Goal: Use online tool/utility

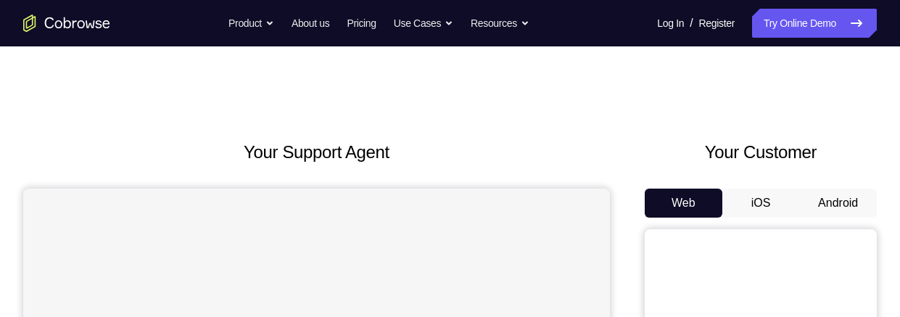
click at [834, 206] on button "Android" at bounding box center [838, 203] width 78 height 29
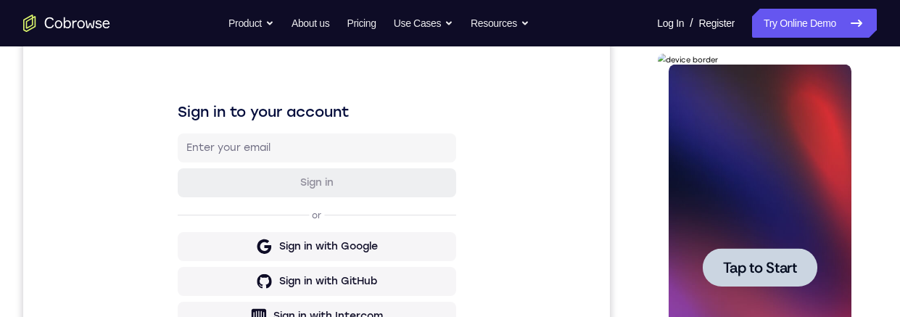
click at [755, 252] on div at bounding box center [759, 267] width 115 height 38
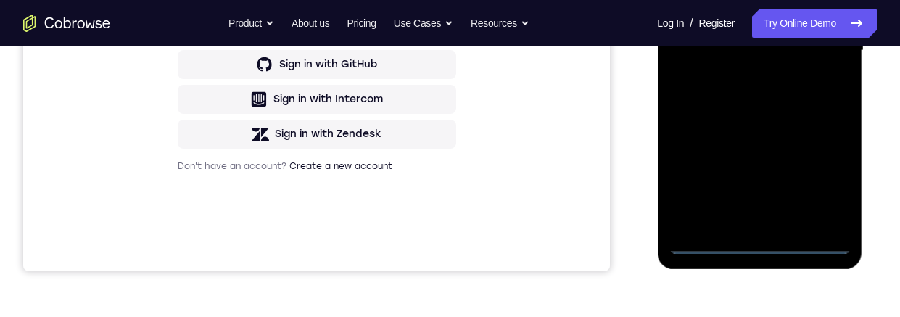
scroll to position [422, 0]
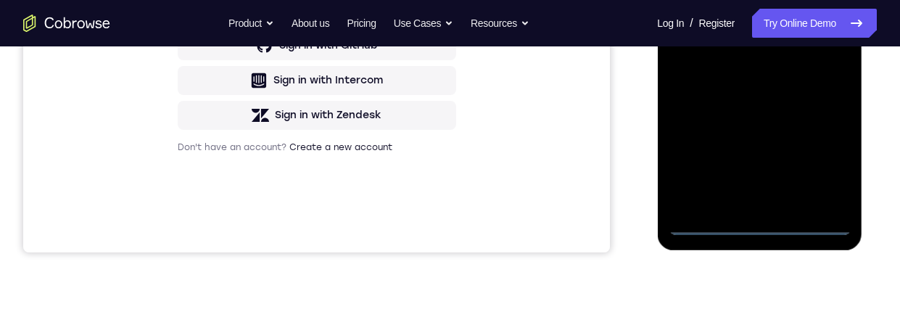
click at [758, 225] on div at bounding box center [759, 32] width 183 height 406
click at [830, 160] on div at bounding box center [759, 32] width 183 height 406
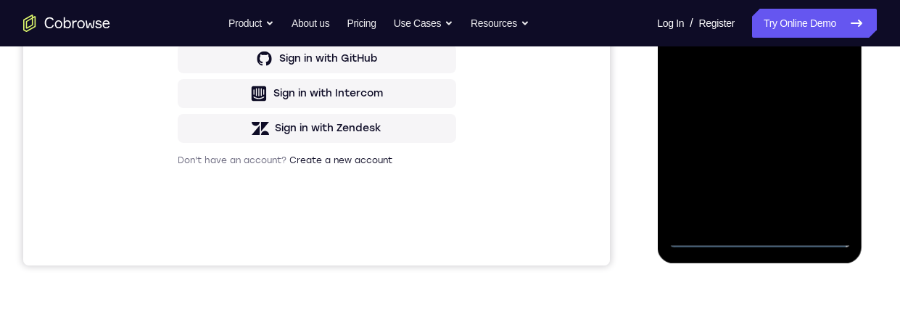
click at [749, 0] on div at bounding box center [759, 45] width 183 height 406
click at [819, 37] on div at bounding box center [759, 45] width 183 height 406
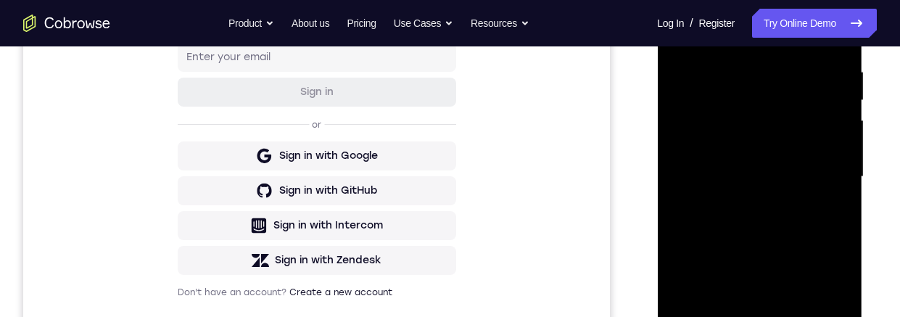
click at [745, 202] on div at bounding box center [759, 177] width 183 height 406
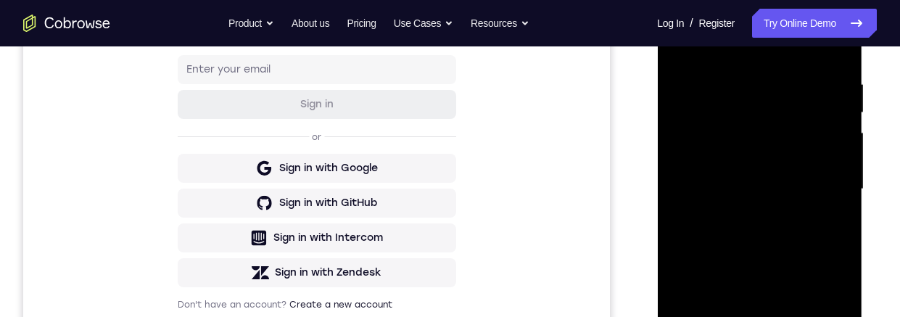
click at [764, 175] on div at bounding box center [759, 189] width 183 height 406
click at [752, 158] on div at bounding box center [759, 189] width 183 height 406
click at [757, 189] on div at bounding box center [759, 189] width 183 height 406
click at [769, 238] on div at bounding box center [759, 189] width 183 height 406
click at [770, 231] on div at bounding box center [759, 189] width 183 height 406
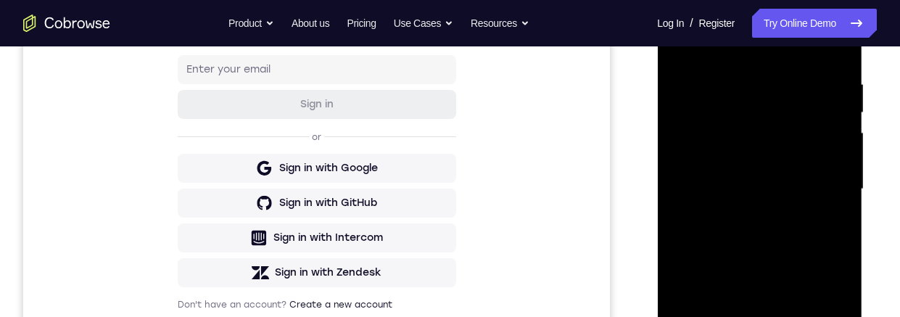
click at [776, 237] on div at bounding box center [759, 189] width 183 height 406
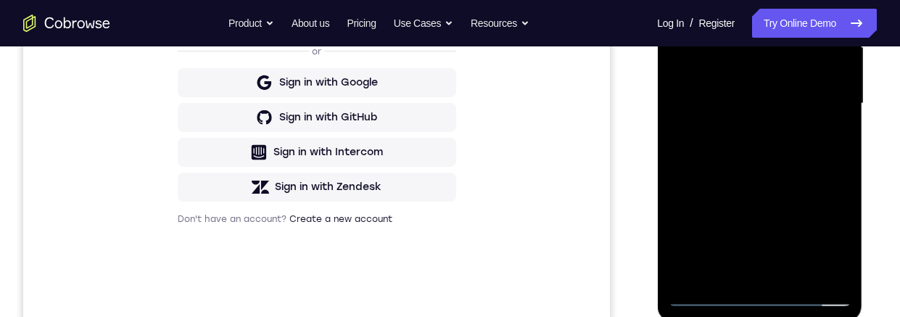
click at [779, 161] on div at bounding box center [759, 104] width 183 height 406
click at [797, 267] on div at bounding box center [759, 104] width 183 height 406
click at [792, 181] on div at bounding box center [759, 104] width 183 height 406
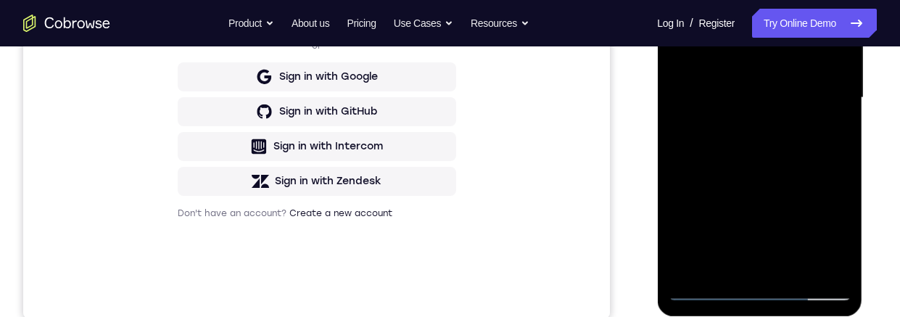
click at [775, 186] on div at bounding box center [759, 98] width 183 height 406
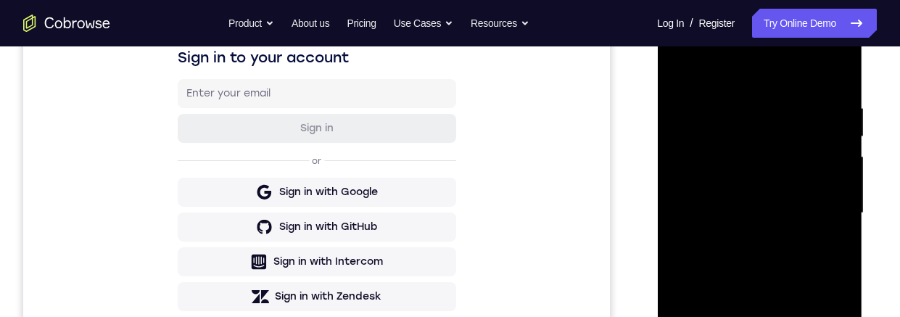
scroll to position [228, 0]
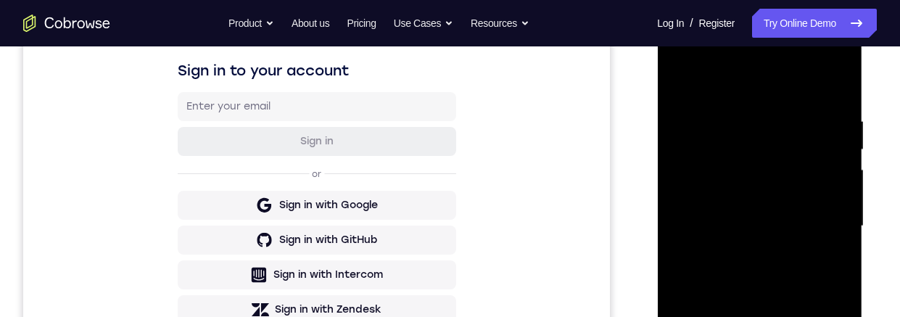
click at [676, 85] on div at bounding box center [759, 226] width 183 height 406
click at [678, 81] on div at bounding box center [759, 226] width 183 height 406
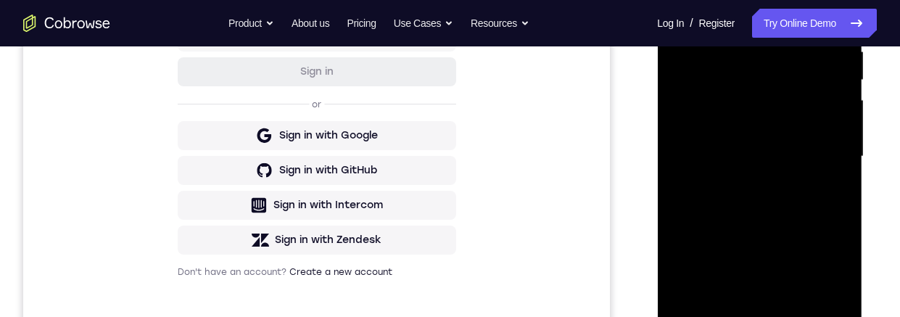
click at [843, 137] on div at bounding box center [759, 157] width 183 height 406
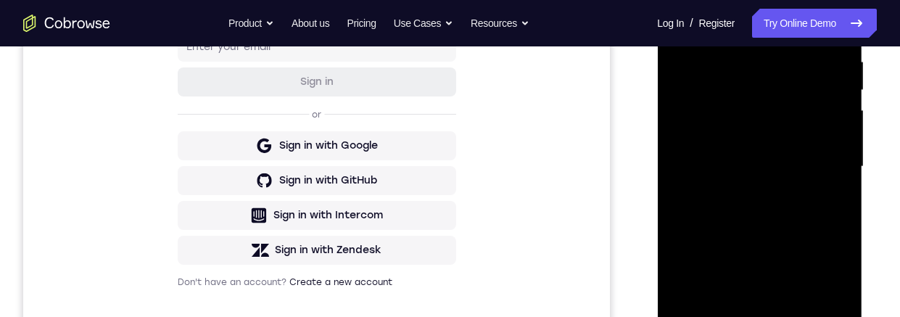
click at [842, 149] on div at bounding box center [759, 167] width 183 height 406
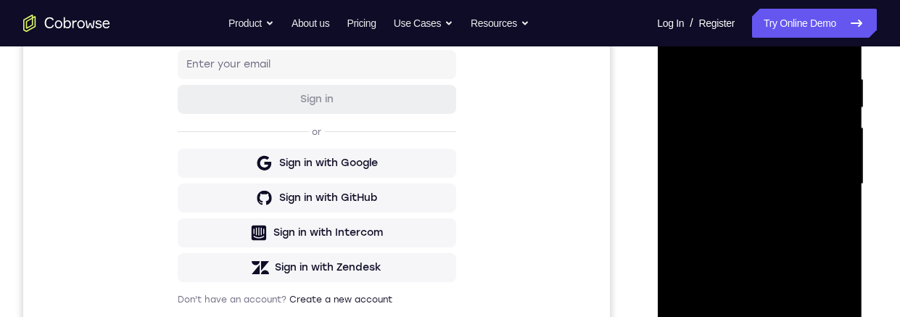
scroll to position [266, 0]
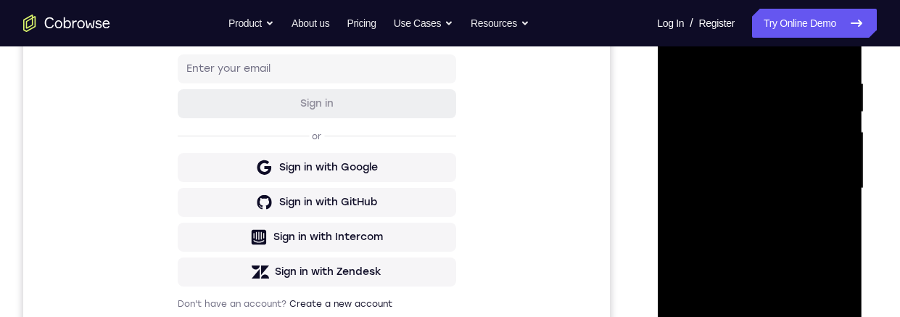
click at [840, 167] on div at bounding box center [759, 188] width 183 height 406
click at [847, 170] on div at bounding box center [759, 188] width 183 height 406
click at [842, 174] on div at bounding box center [759, 188] width 183 height 406
click at [840, 165] on div at bounding box center [759, 188] width 183 height 406
click at [842, 169] on div at bounding box center [759, 188] width 183 height 406
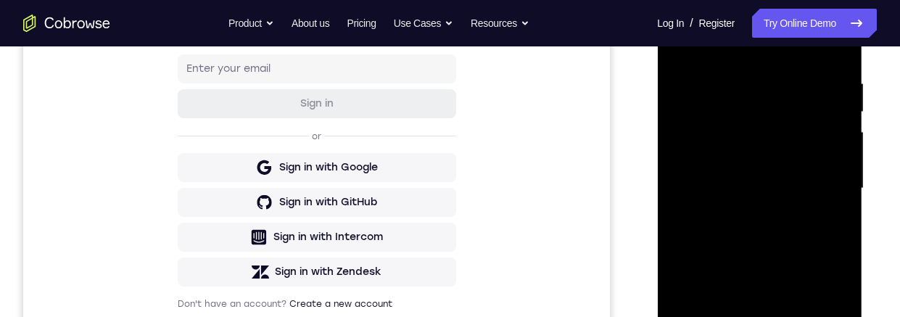
scroll to position [329, 0]
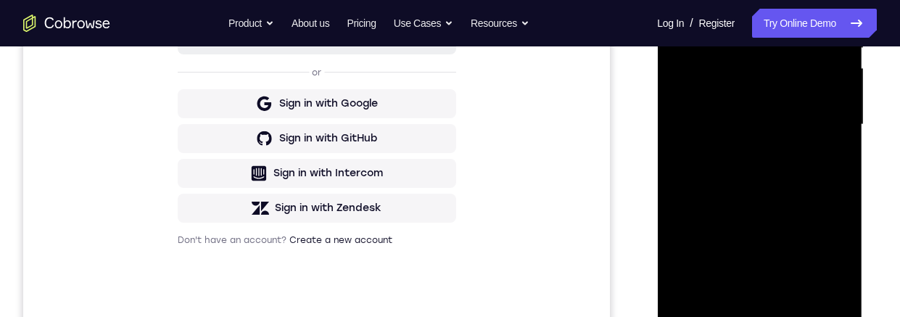
click at [802, 296] on div at bounding box center [759, 125] width 183 height 406
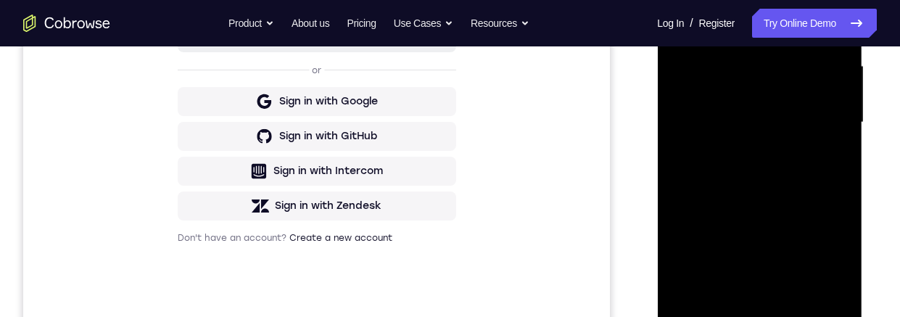
click at [893, 150] on div "Your Support Agent Your Customer Web iOS Android Next Steps We’d be happy to gi…" at bounding box center [450, 193] width 900 height 957
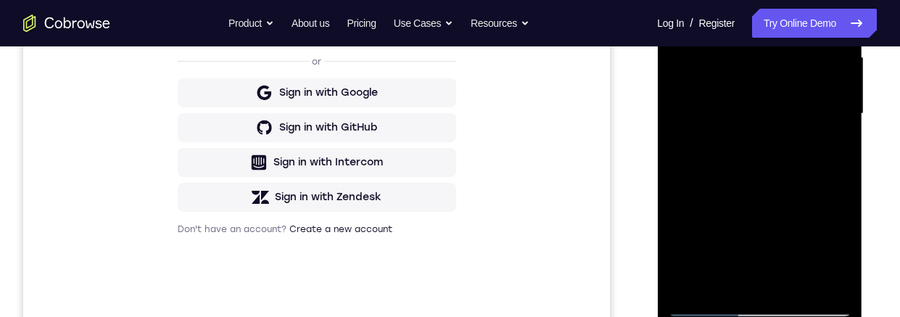
scroll to position [330, 0]
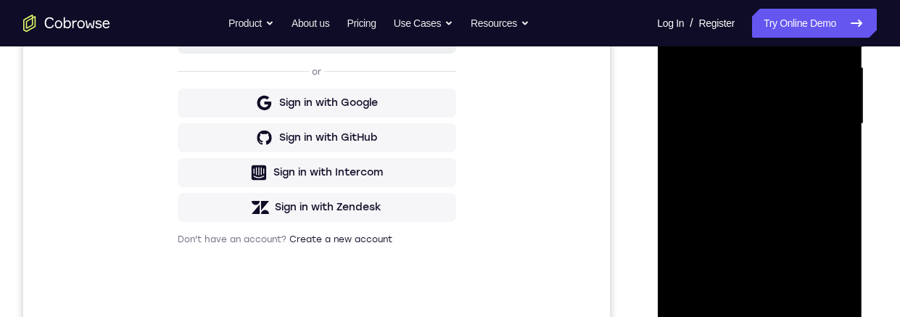
click at [787, 225] on div at bounding box center [759, 124] width 183 height 406
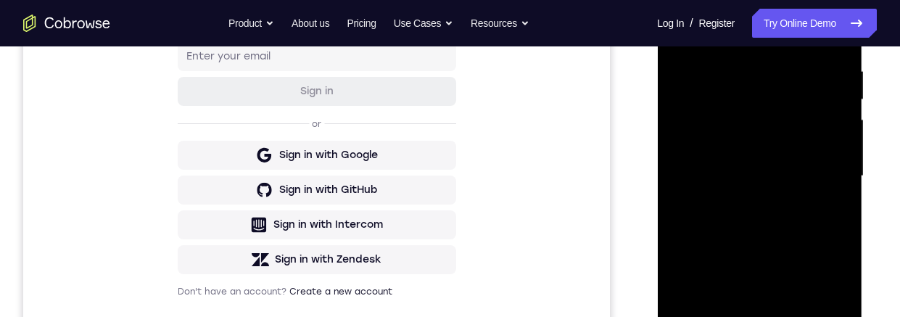
scroll to position [210, 0]
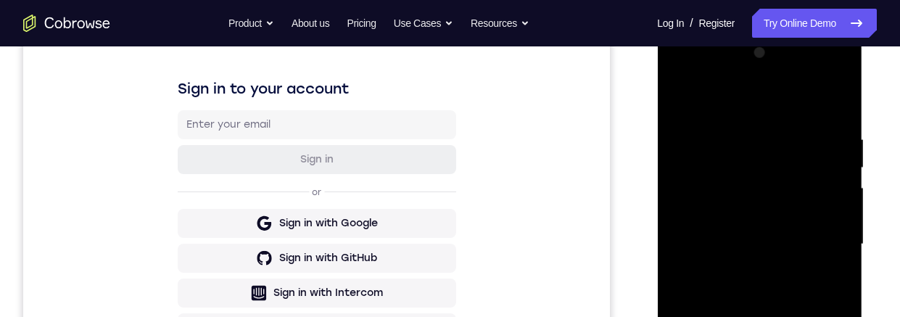
click at [678, 106] on div at bounding box center [759, 244] width 183 height 406
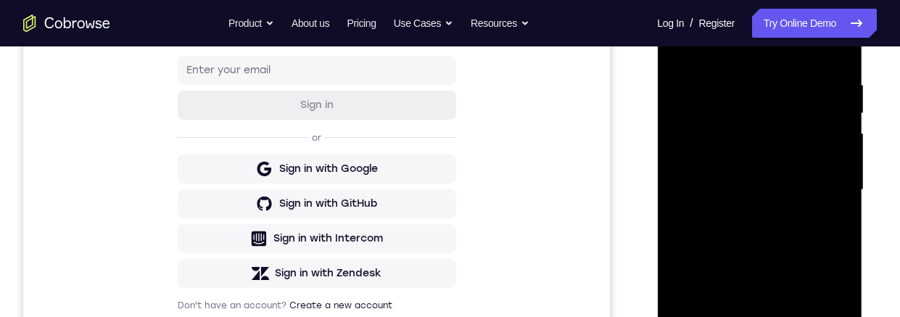
scroll to position [292, 0]
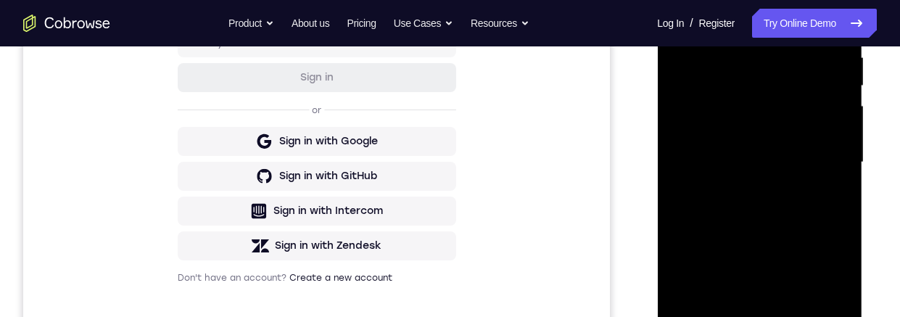
click at [709, 165] on div at bounding box center [759, 162] width 183 height 406
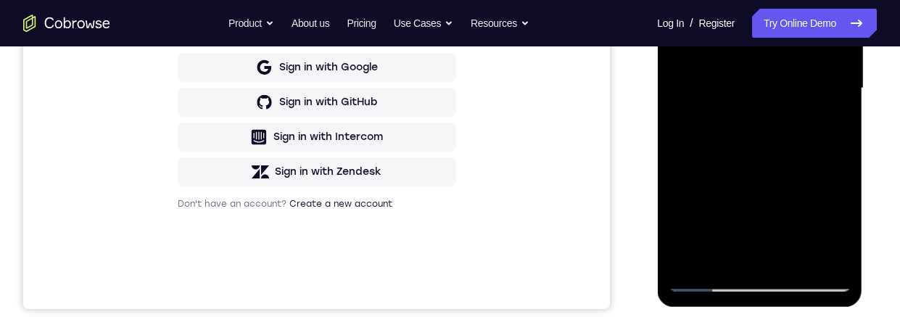
click at [713, 160] on div at bounding box center [759, 88] width 183 height 406
click at [757, 161] on div at bounding box center [759, 88] width 183 height 406
click at [788, 210] on div at bounding box center [759, 88] width 183 height 406
click at [728, 233] on div at bounding box center [759, 88] width 183 height 406
click at [778, 228] on div at bounding box center [759, 88] width 183 height 406
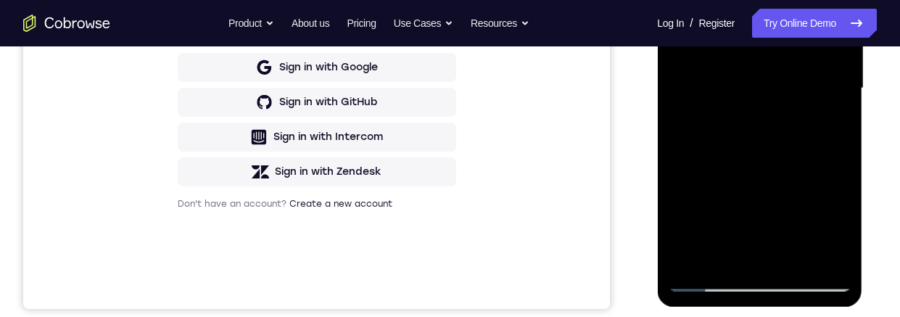
click at [723, 252] on div at bounding box center [759, 88] width 183 height 406
click at [838, 226] on div at bounding box center [759, 88] width 183 height 406
click at [838, 224] on div at bounding box center [759, 88] width 183 height 406
click at [842, 222] on div at bounding box center [759, 88] width 183 height 406
click at [842, 218] on div at bounding box center [759, 88] width 183 height 406
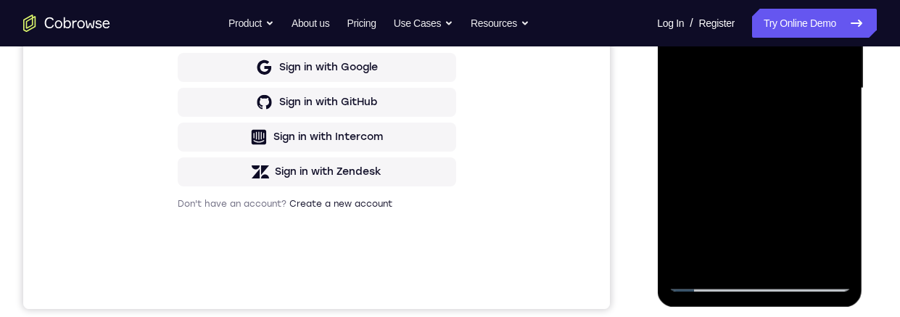
click at [839, 223] on div at bounding box center [759, 88] width 183 height 406
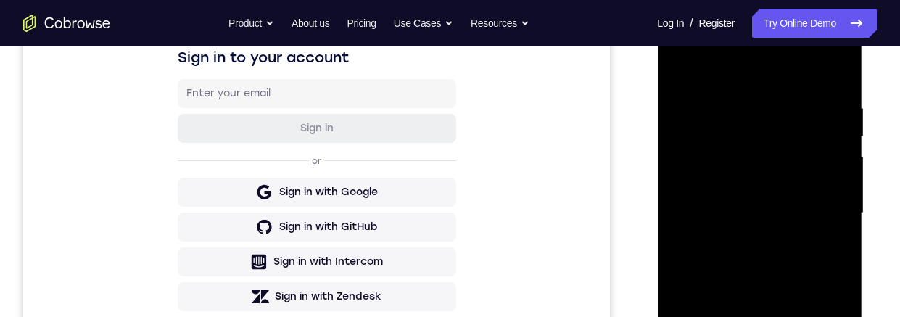
click at [676, 65] on div at bounding box center [759, 213] width 183 height 406
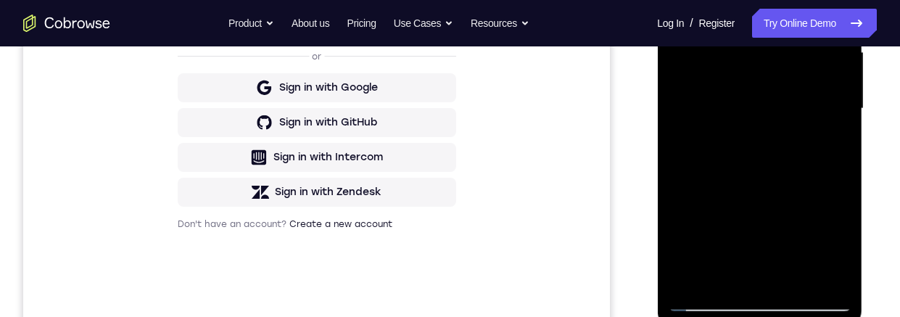
click at [709, 194] on div at bounding box center [759, 109] width 183 height 406
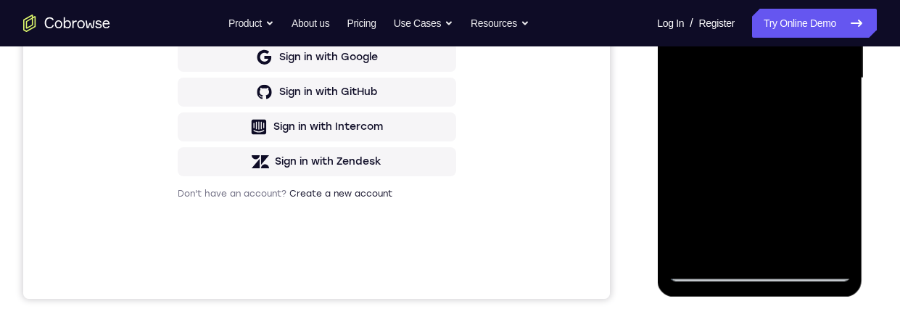
click at [844, 214] on div at bounding box center [759, 78] width 183 height 406
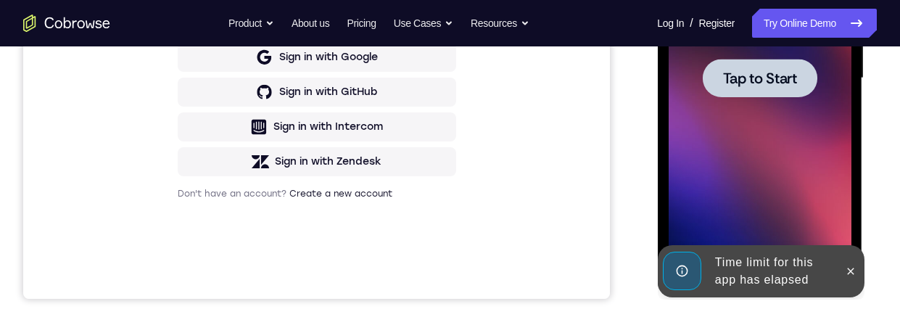
click at [758, 82] on span "Tap to Start" at bounding box center [760, 78] width 74 height 15
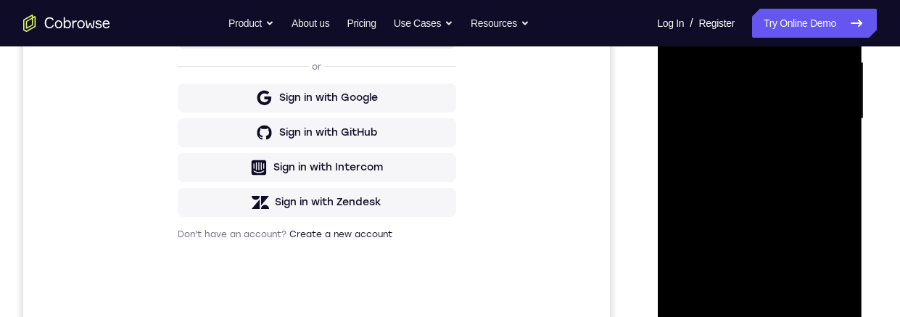
scroll to position [361, 0]
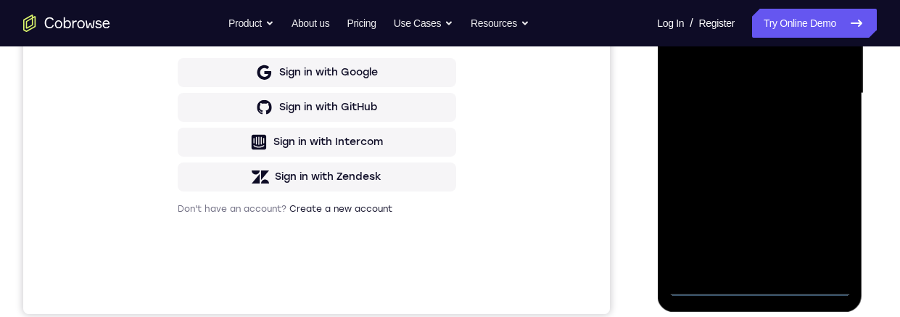
click at [754, 294] on div at bounding box center [759, 93] width 183 height 406
click at [824, 225] on div at bounding box center [759, 93] width 183 height 406
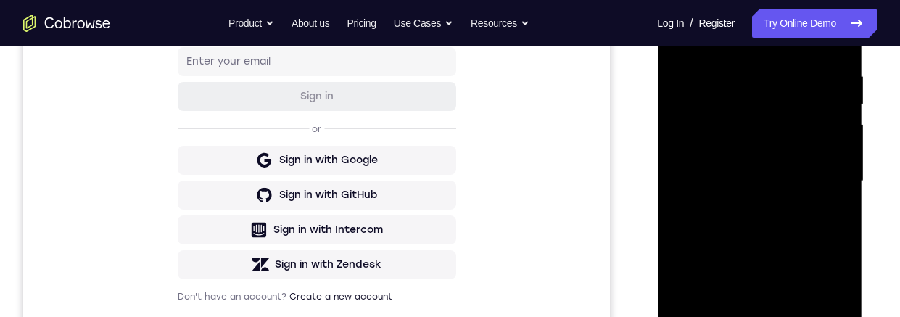
scroll to position [250, 0]
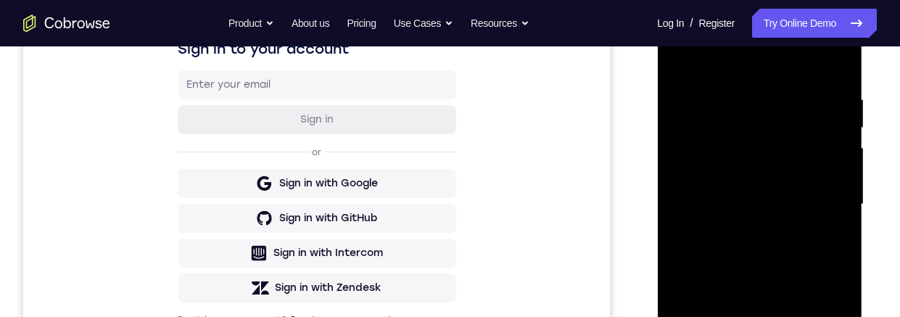
click at [789, 73] on div at bounding box center [759, 204] width 183 height 406
click at [819, 206] on div at bounding box center [759, 204] width 183 height 406
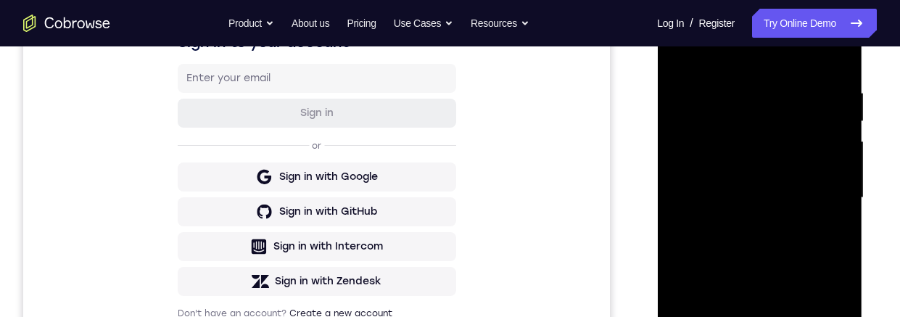
click at [741, 227] on div at bounding box center [759, 198] width 183 height 406
click at [807, 181] on div at bounding box center [759, 198] width 183 height 406
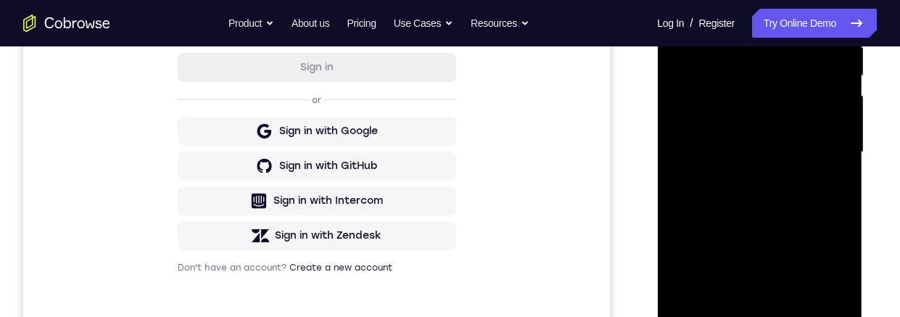
click at [761, 123] on div at bounding box center [759, 152] width 183 height 406
click at [770, 153] on div at bounding box center [759, 152] width 183 height 406
click at [775, 201] on div at bounding box center [759, 152] width 183 height 406
click at [781, 198] on div at bounding box center [759, 152] width 183 height 406
click at [766, 212] on div at bounding box center [759, 152] width 183 height 406
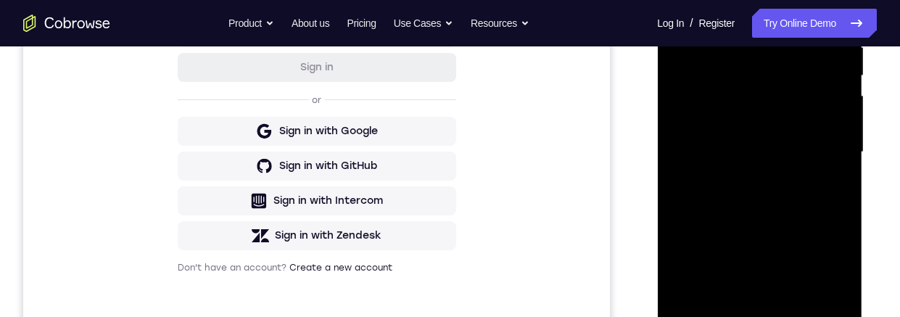
click at [795, 316] on div at bounding box center [759, 152] width 183 height 406
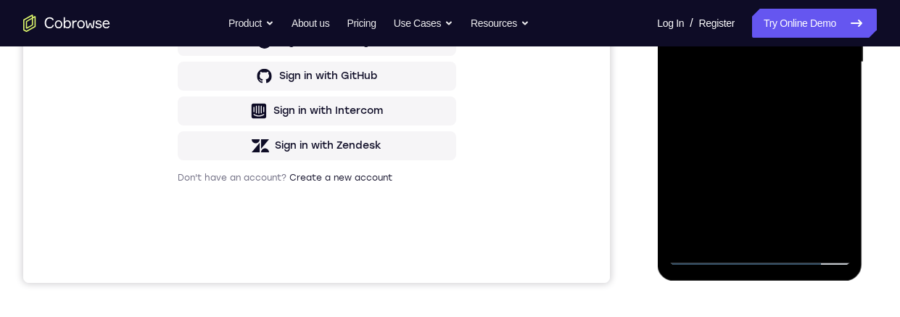
scroll to position [353, 0]
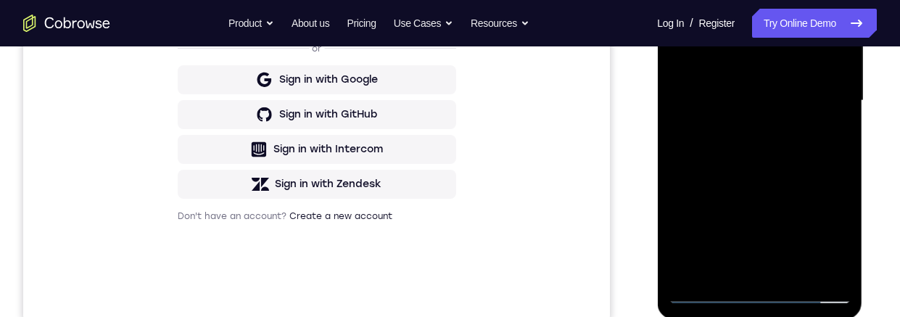
click at [745, 176] on div at bounding box center [759, 101] width 183 height 406
click at [753, 87] on div at bounding box center [759, 101] width 183 height 406
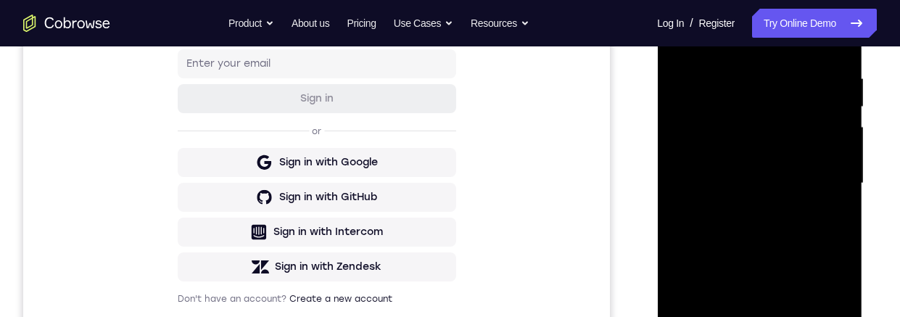
click at [678, 40] on div at bounding box center [759, 183] width 183 height 406
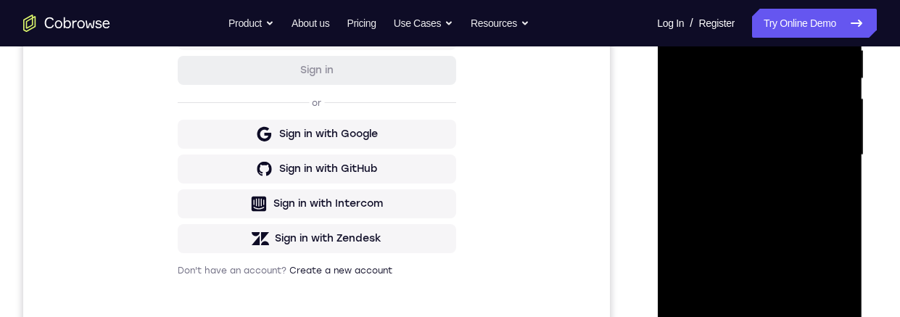
scroll to position [309, 0]
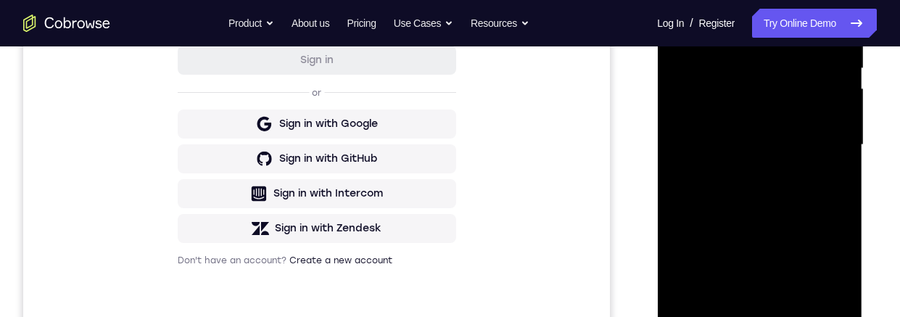
click at [834, 94] on div at bounding box center [759, 145] width 183 height 406
click at [832, 96] on div at bounding box center [759, 145] width 183 height 406
click at [831, 94] on div at bounding box center [759, 145] width 183 height 406
click at [836, 97] on div at bounding box center [759, 145] width 183 height 406
click at [835, 95] on div at bounding box center [759, 145] width 183 height 406
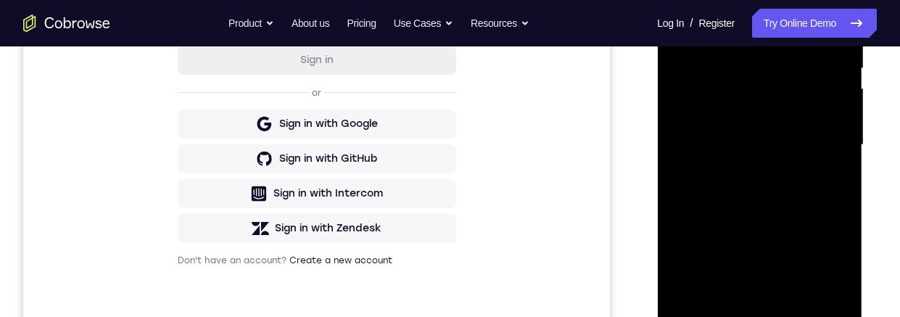
click at [838, 94] on div at bounding box center [759, 145] width 183 height 406
click at [834, 100] on div at bounding box center [759, 145] width 183 height 406
click at [839, 97] on div at bounding box center [759, 145] width 183 height 406
click at [840, 94] on div at bounding box center [759, 145] width 183 height 406
click at [839, 96] on div at bounding box center [759, 145] width 183 height 406
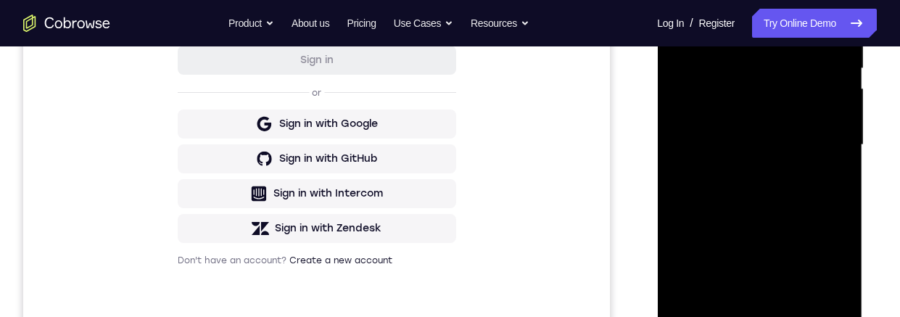
click at [677, 100] on div at bounding box center [759, 145] width 183 height 406
click at [842, 96] on div at bounding box center [759, 145] width 183 height 406
click at [842, 91] on div at bounding box center [759, 145] width 183 height 406
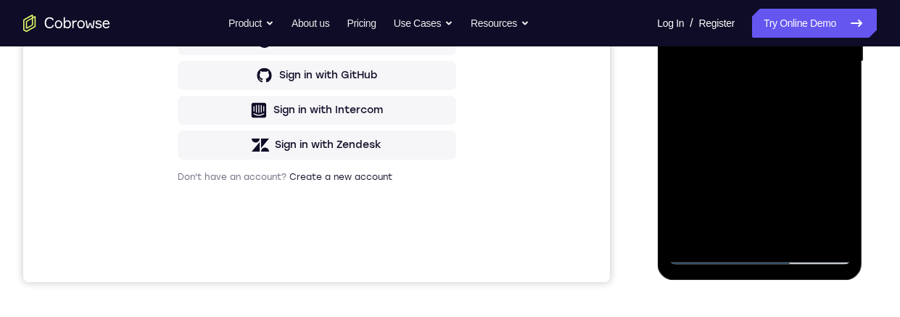
scroll to position [265, 0]
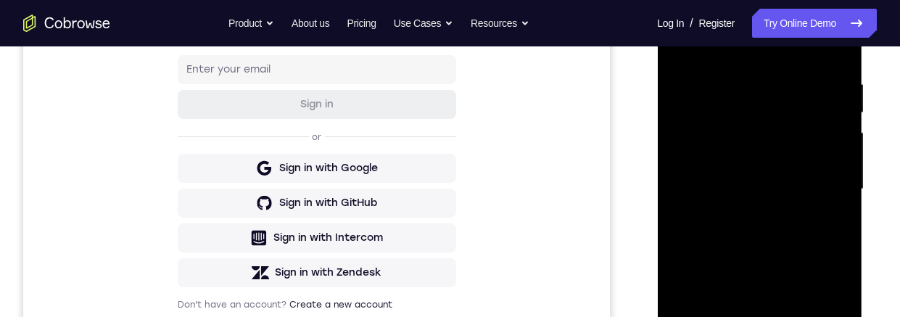
click at [803, 102] on div at bounding box center [759, 189] width 183 height 406
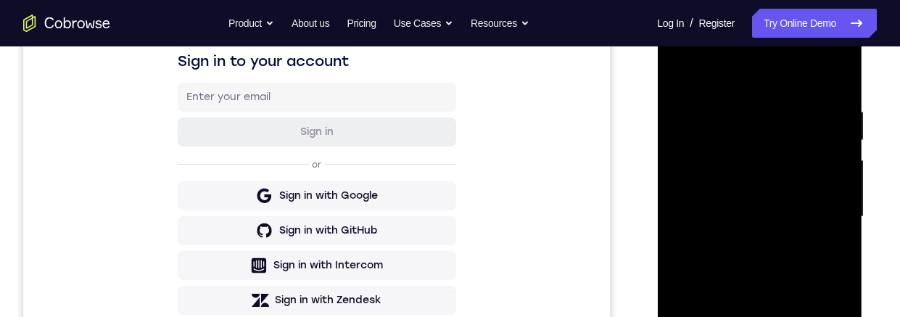
click at [678, 168] on div at bounding box center [759, 217] width 183 height 406
click at [678, 173] on div at bounding box center [759, 217] width 183 height 406
click at [685, 170] on div at bounding box center [759, 217] width 183 height 406
click at [681, 173] on div at bounding box center [759, 217] width 183 height 406
click at [680, 172] on div at bounding box center [759, 217] width 183 height 406
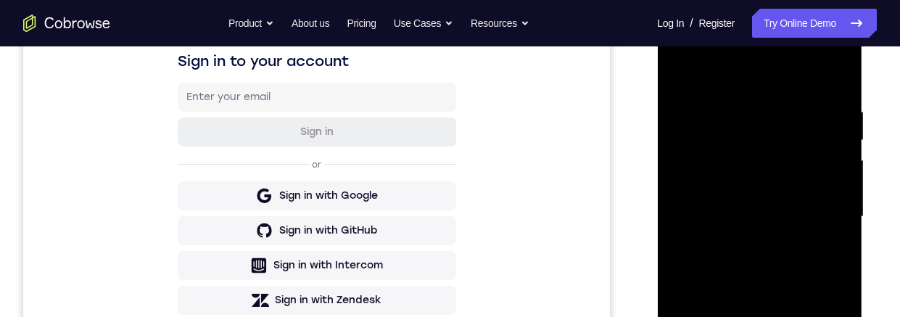
click at [677, 162] on div at bounding box center [759, 217] width 183 height 406
click at [675, 163] on div at bounding box center [759, 217] width 183 height 406
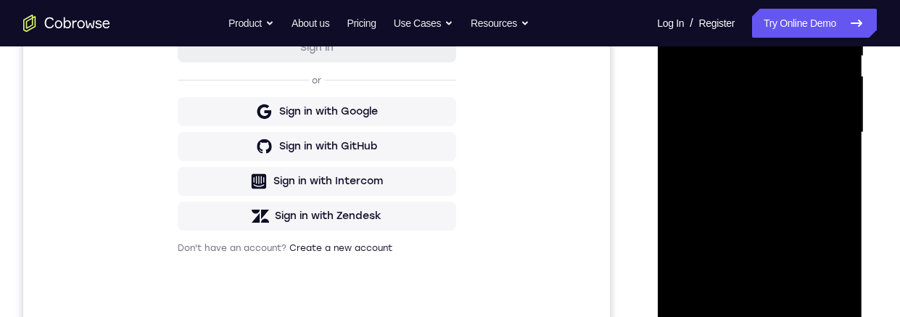
click at [876, 58] on div at bounding box center [761, 131] width 232 height 446
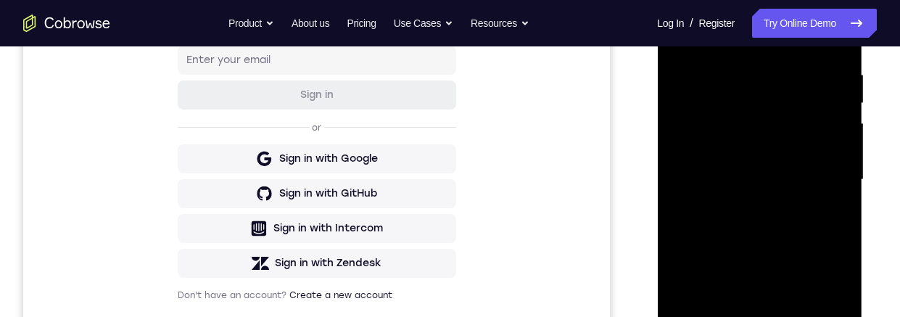
click at [675, 124] on div at bounding box center [759, 180] width 183 height 406
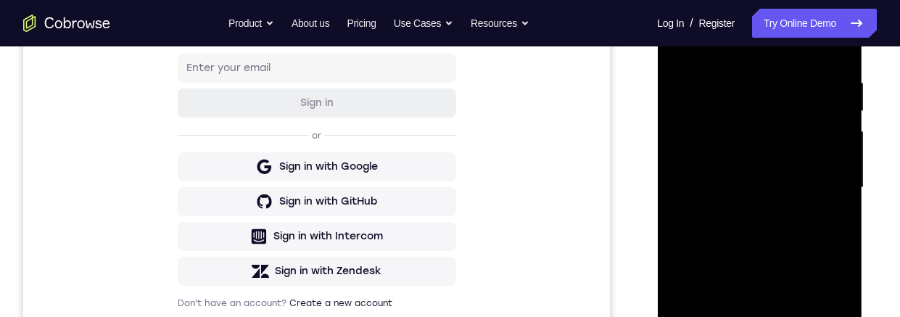
click at [678, 139] on div at bounding box center [759, 188] width 183 height 406
click at [672, 141] on div at bounding box center [759, 188] width 183 height 406
click at [691, 132] on div at bounding box center [759, 188] width 183 height 406
click at [804, 217] on div at bounding box center [759, 188] width 183 height 406
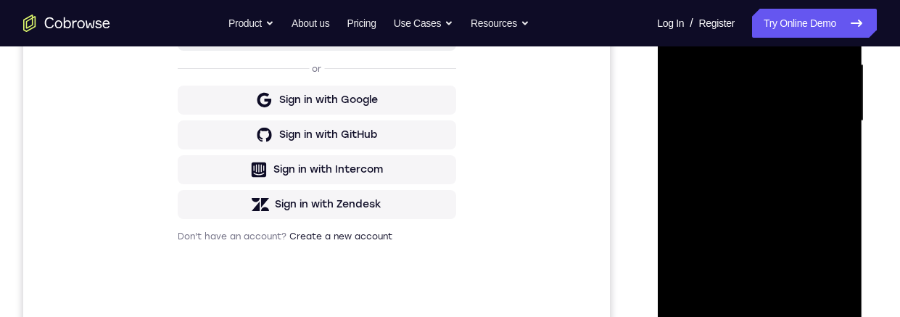
click at [723, 290] on div at bounding box center [759, 121] width 183 height 406
click at [710, 180] on div at bounding box center [759, 121] width 183 height 406
click at [701, 125] on div at bounding box center [759, 121] width 183 height 406
click at [770, 149] on div at bounding box center [759, 121] width 183 height 406
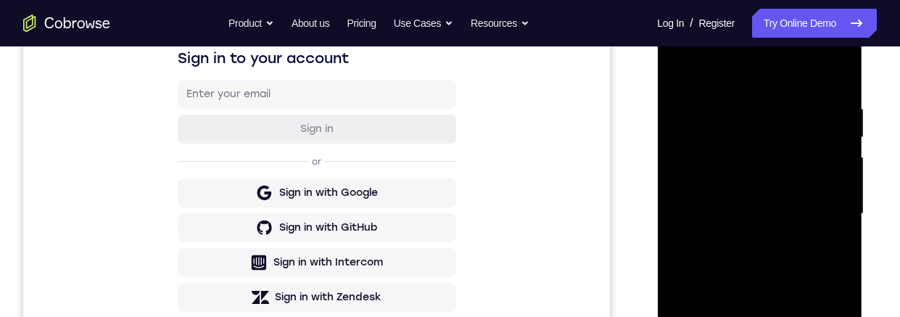
click at [692, 147] on div at bounding box center [759, 214] width 183 height 406
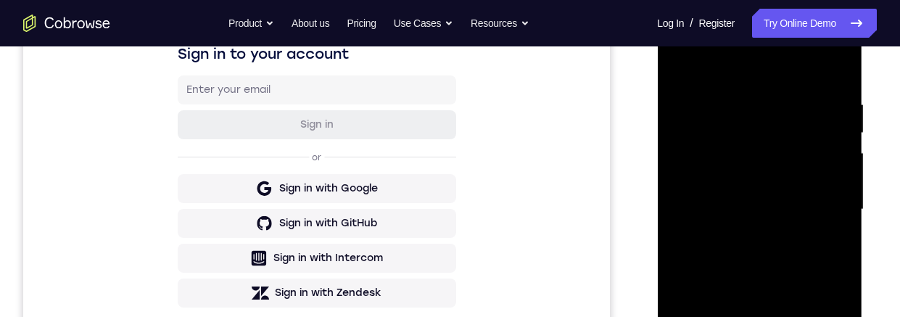
scroll to position [239, 0]
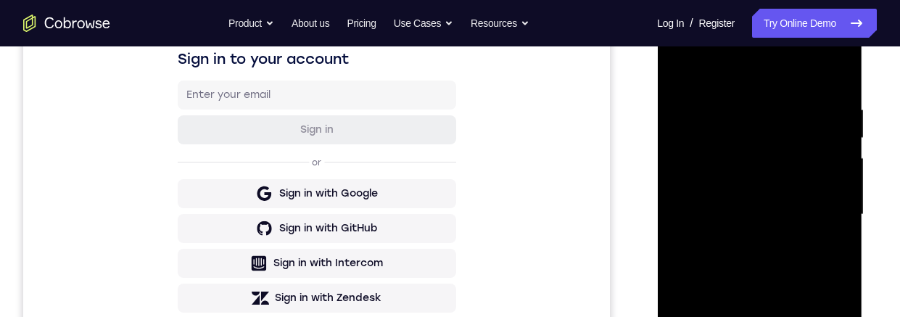
click at [832, 70] on div at bounding box center [759, 215] width 183 height 406
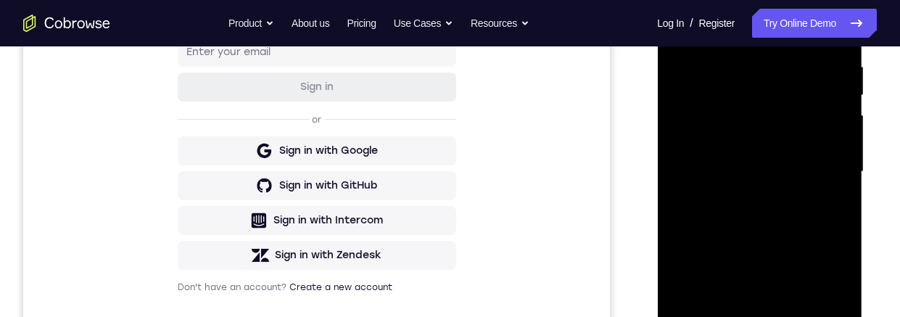
scroll to position [284, 0]
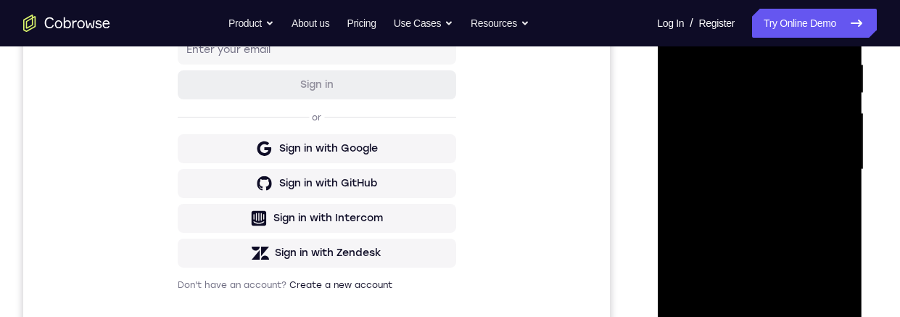
click at [797, 159] on div at bounding box center [759, 170] width 183 height 406
click at [675, 25] on div at bounding box center [759, 170] width 183 height 406
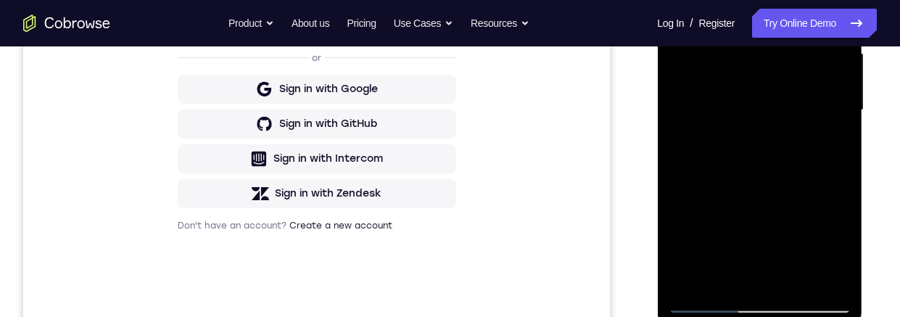
click at [787, 167] on div at bounding box center [759, 110] width 183 height 406
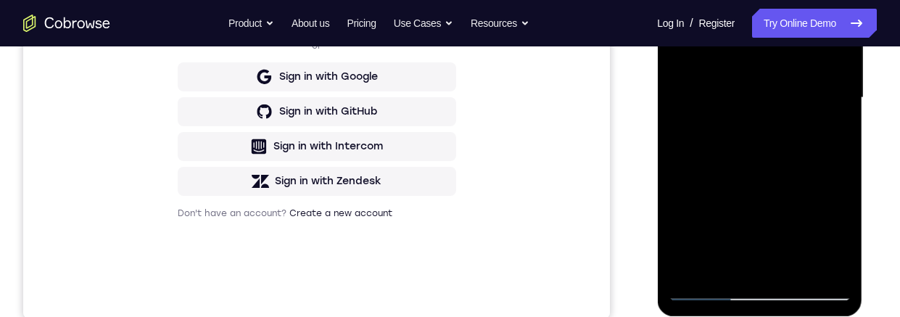
scroll to position [258, 0]
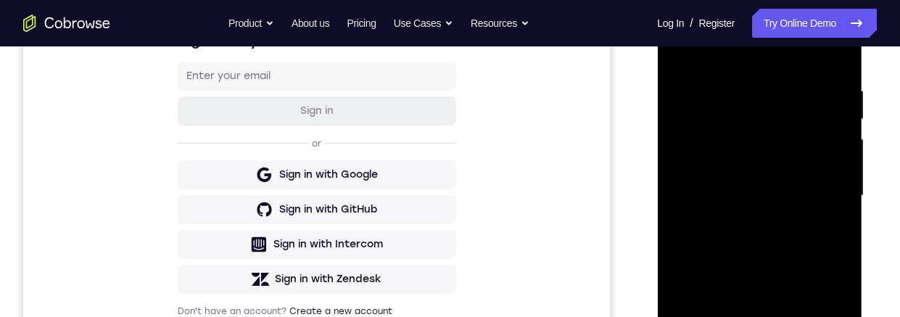
click at [676, 52] on div at bounding box center [759, 196] width 183 height 406
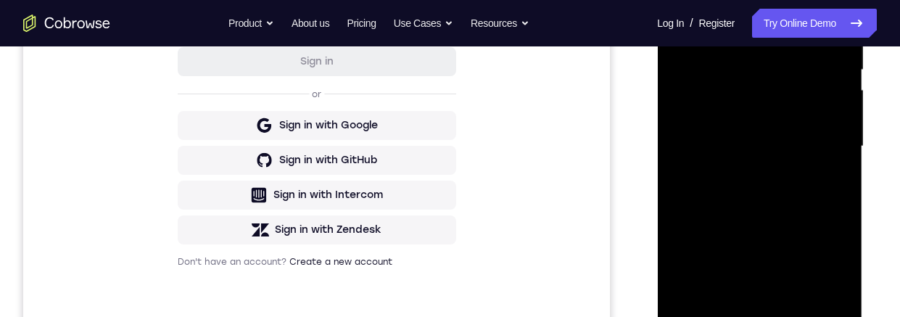
scroll to position [377, 0]
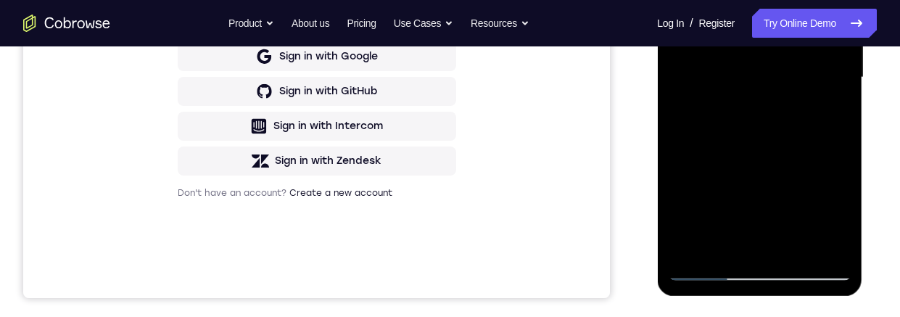
click at [705, 165] on div at bounding box center [759, 77] width 183 height 406
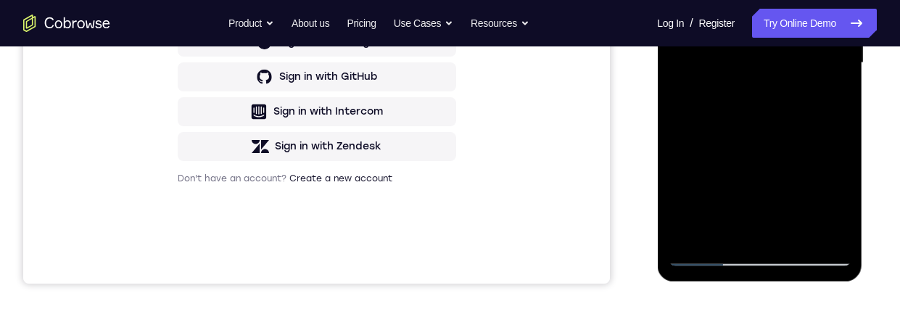
scroll to position [295, 0]
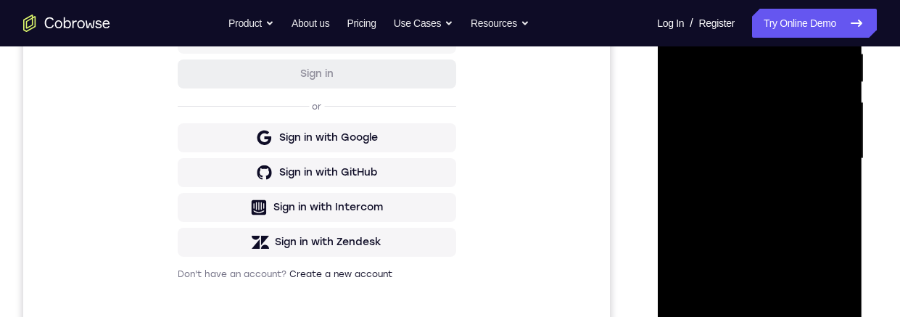
click at [675, 18] on div at bounding box center [759, 159] width 183 height 406
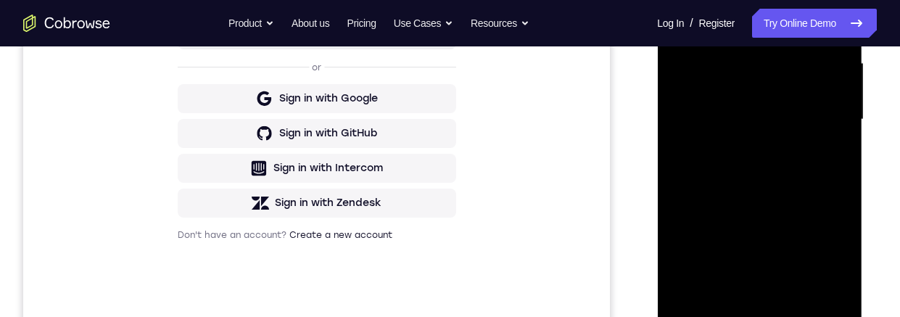
click at [696, 169] on div at bounding box center [759, 120] width 183 height 406
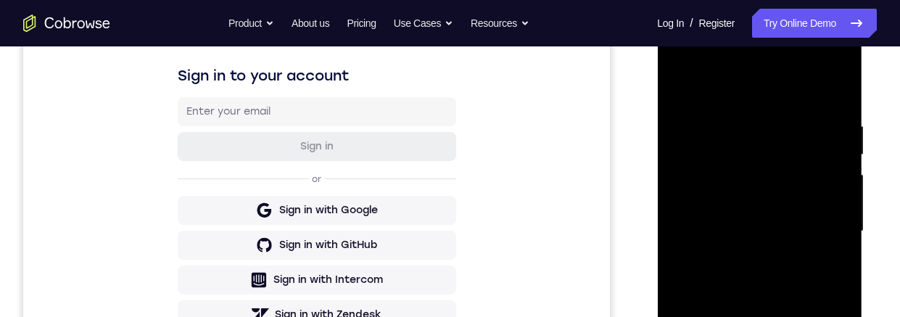
scroll to position [215, 0]
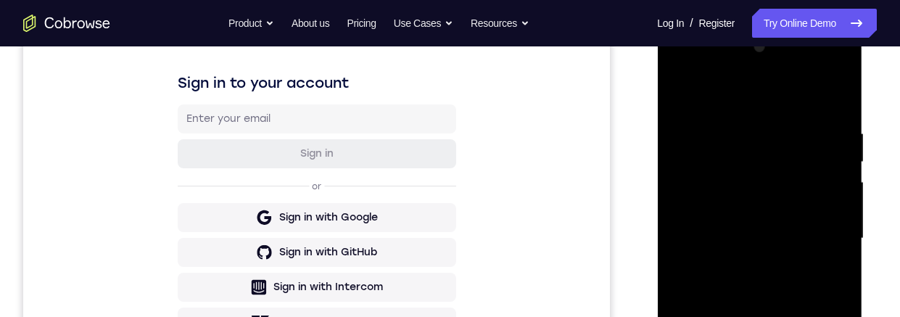
click at [677, 93] on div at bounding box center [759, 239] width 183 height 406
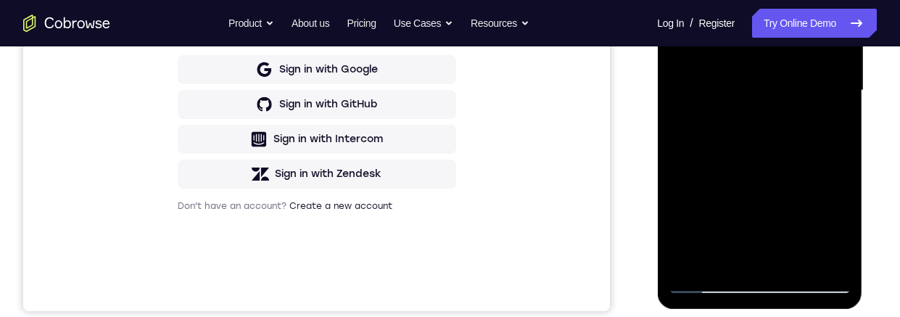
click at [803, 168] on div at bounding box center [759, 91] width 183 height 406
click at [849, 247] on div at bounding box center [759, 91] width 183 height 406
click at [830, 234] on div at bounding box center [759, 91] width 183 height 406
click at [838, 228] on div at bounding box center [759, 91] width 183 height 406
click at [837, 226] on div at bounding box center [759, 91] width 183 height 406
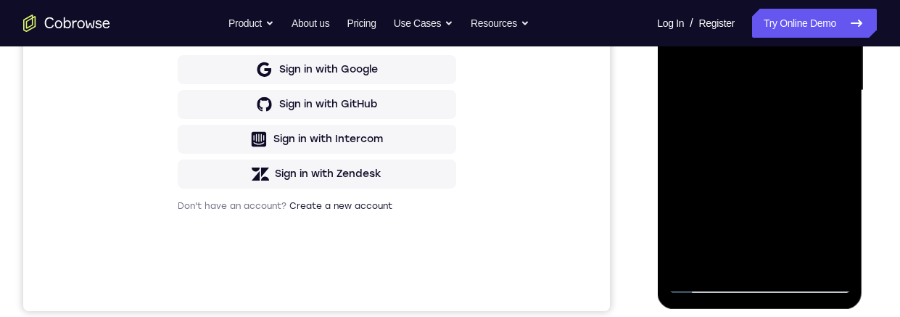
click at [837, 228] on div at bounding box center [759, 91] width 183 height 406
click at [836, 228] on div at bounding box center [759, 91] width 183 height 406
click at [836, 225] on div at bounding box center [759, 91] width 183 height 406
click at [757, 156] on div at bounding box center [759, 91] width 183 height 406
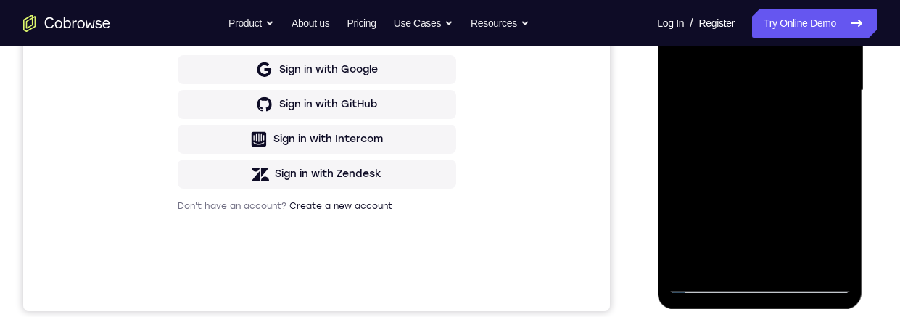
click at [837, 236] on div at bounding box center [759, 91] width 183 height 406
click at [835, 234] on div at bounding box center [759, 91] width 183 height 406
click at [824, 120] on div at bounding box center [759, 91] width 183 height 406
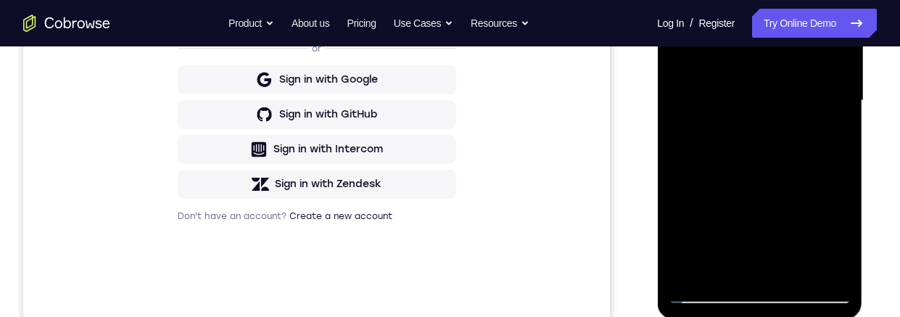
click at [830, 261] on div at bounding box center [759, 101] width 183 height 406
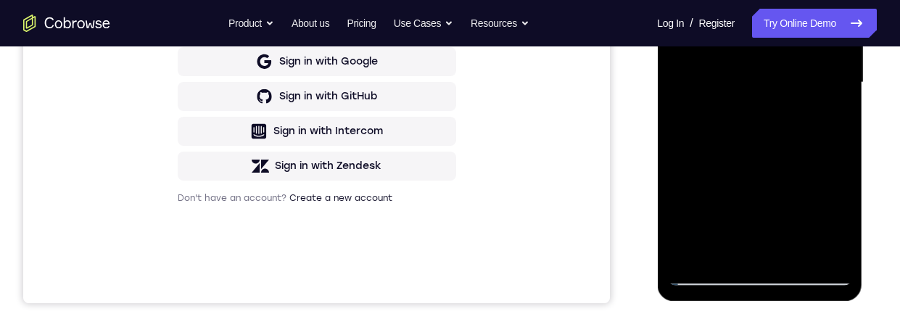
click at [773, 242] on div at bounding box center [759, 83] width 183 height 406
click at [774, 240] on div at bounding box center [759, 83] width 183 height 406
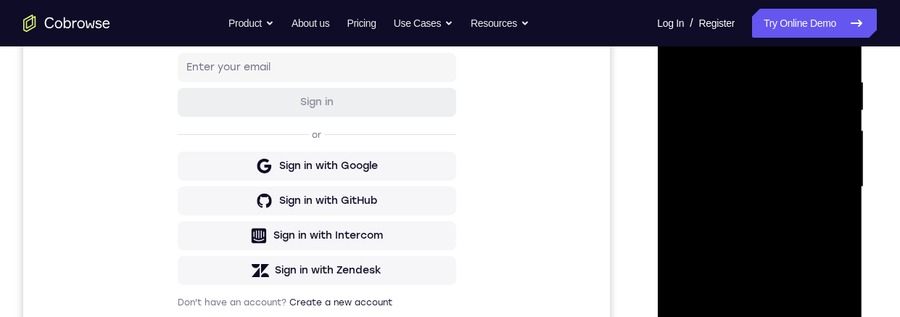
scroll to position [463, 0]
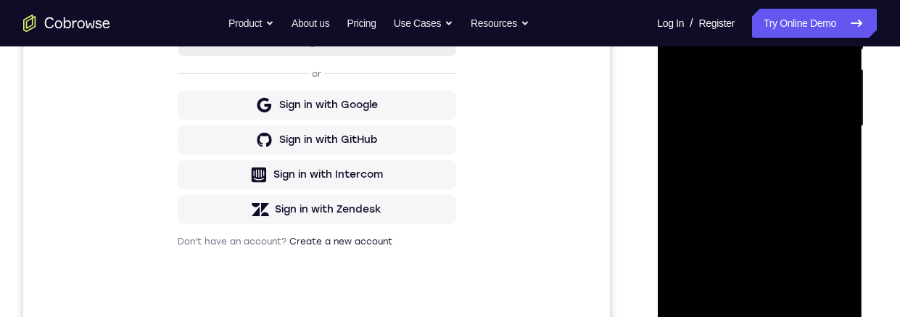
scroll to position [382, 0]
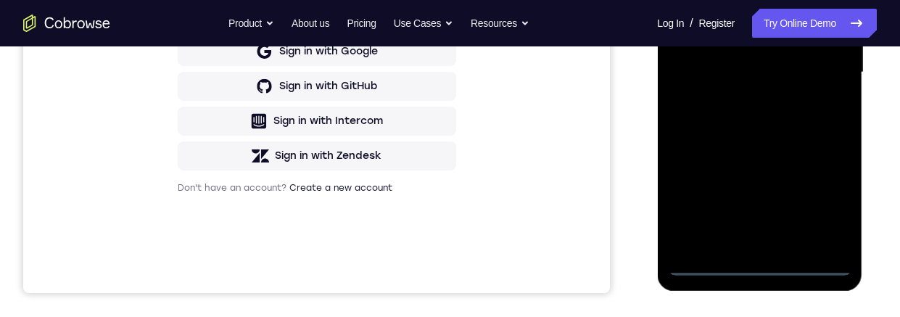
click at [759, 261] on div at bounding box center [759, 72] width 183 height 406
click at [821, 194] on div at bounding box center [759, 72] width 183 height 406
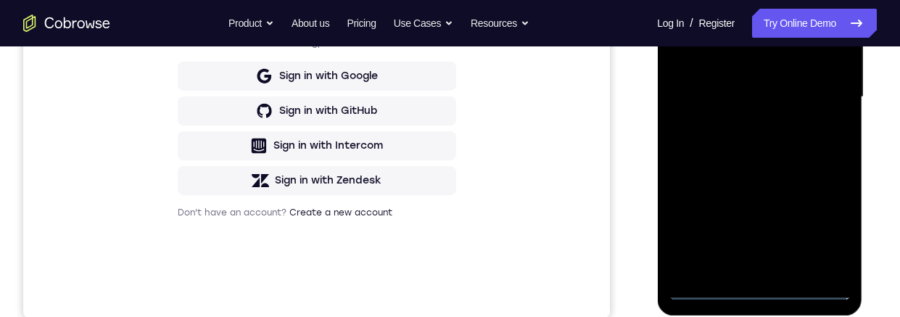
scroll to position [168, 0]
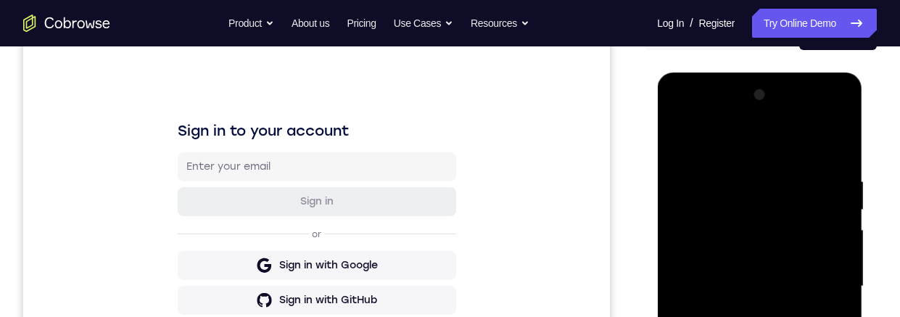
click at [783, 146] on div at bounding box center [759, 286] width 183 height 406
click at [819, 279] on div at bounding box center [759, 287] width 183 height 406
click at [823, 274] on div at bounding box center [759, 287] width 183 height 406
click at [823, 280] on div at bounding box center [759, 287] width 183 height 406
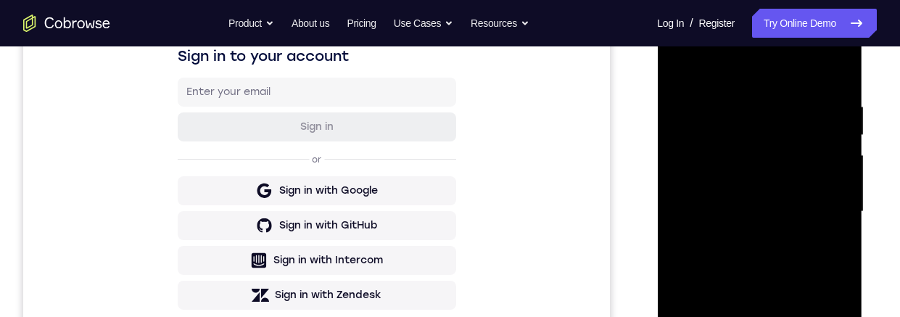
scroll to position [267, 0]
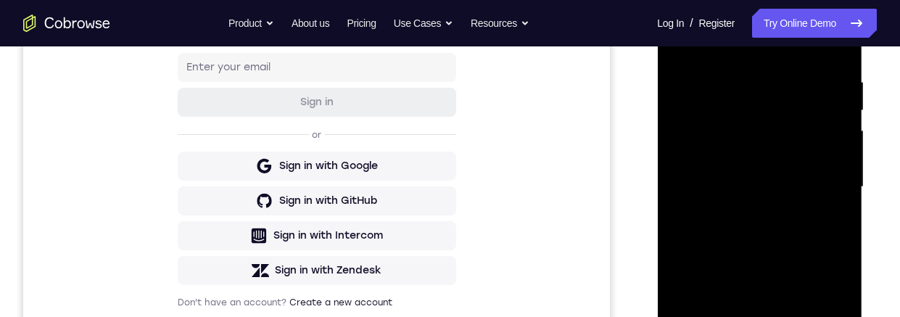
click at [745, 316] on div at bounding box center [759, 187] width 183 height 406
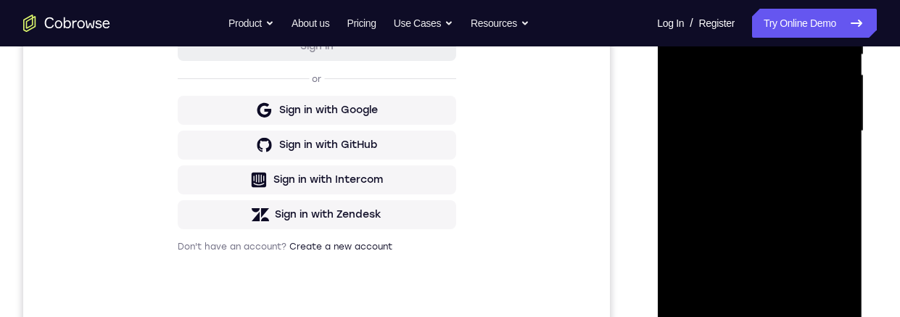
click at [802, 115] on div at bounding box center [759, 131] width 183 height 406
click at [714, 102] on div at bounding box center [759, 131] width 183 height 406
click at [728, 128] on div at bounding box center [759, 131] width 183 height 406
click at [752, 178] on div at bounding box center [759, 131] width 183 height 406
